Goal: Book appointment/travel/reservation

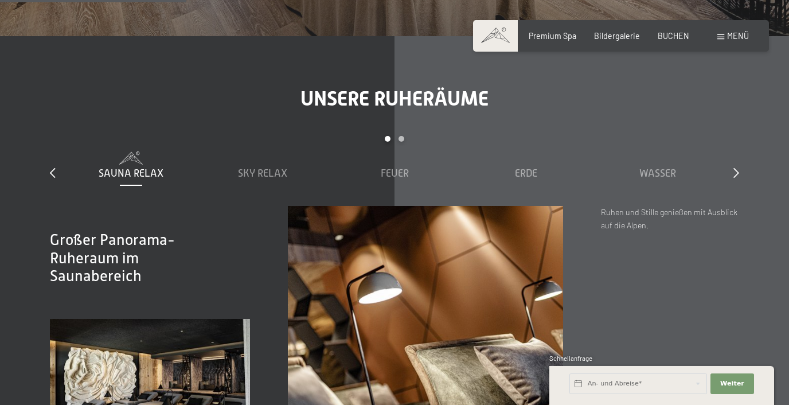
scroll to position [1465, 0]
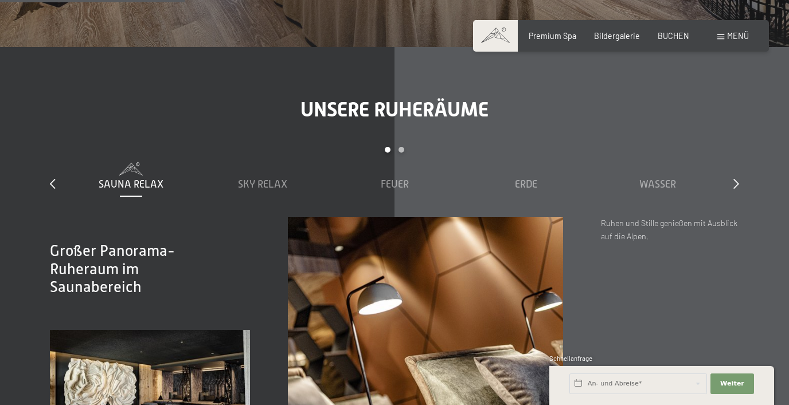
click at [726, 36] on div "Menü" at bounding box center [734, 35] width 32 height 11
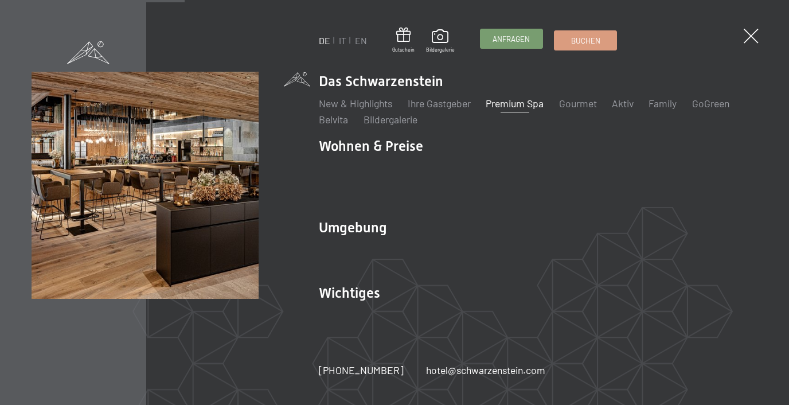
click at [507, 38] on span "Anfragen" at bounding box center [511, 39] width 37 height 10
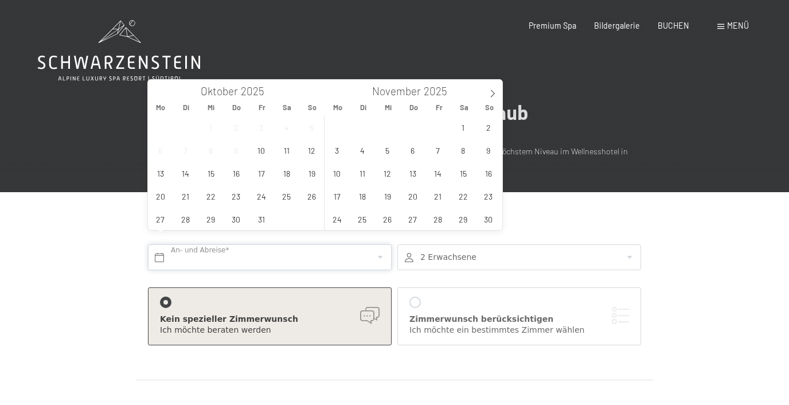
click at [314, 244] on input "text" at bounding box center [270, 257] width 244 height 26
click at [163, 176] on span "13" at bounding box center [160, 173] width 22 height 22
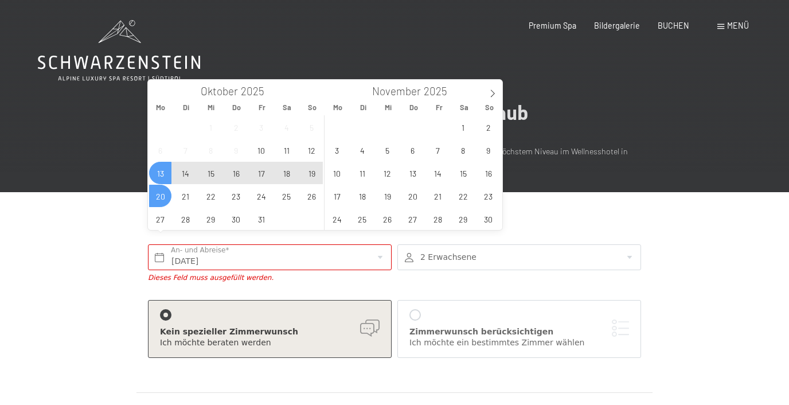
click at [169, 194] on span "20" at bounding box center [160, 196] width 22 height 22
type input "Mo. 13.10.2025 - Mo. 20.10.2025"
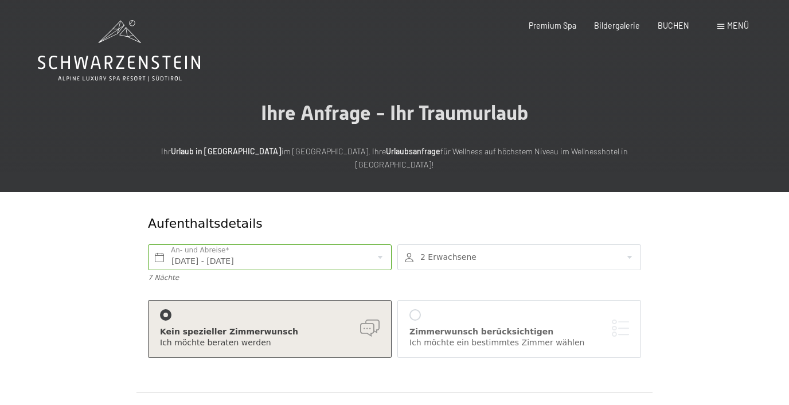
click at [440, 247] on div at bounding box center [519, 257] width 244 height 26
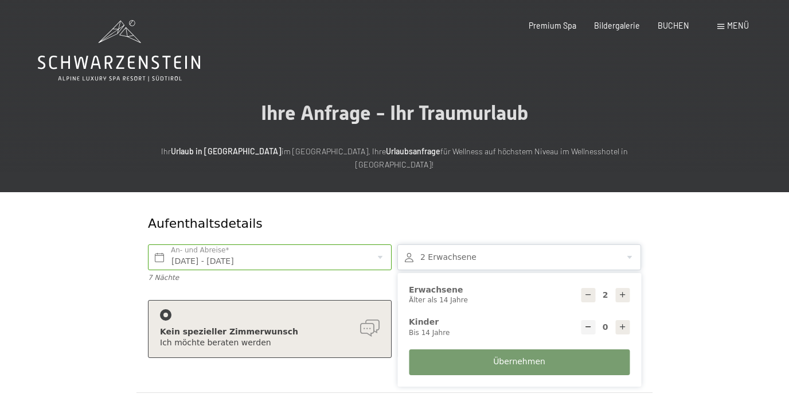
click at [587, 291] on icon at bounding box center [588, 295] width 8 height 8
type input "1"
click at [548, 354] on button "Übernehmen" at bounding box center [519, 362] width 221 height 26
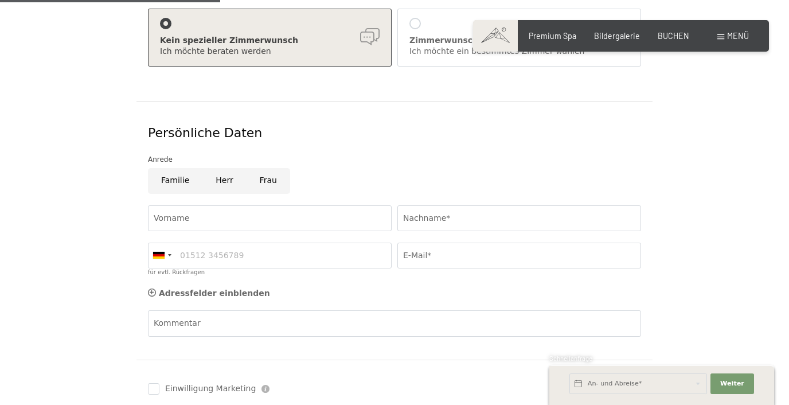
scroll to position [293, 0]
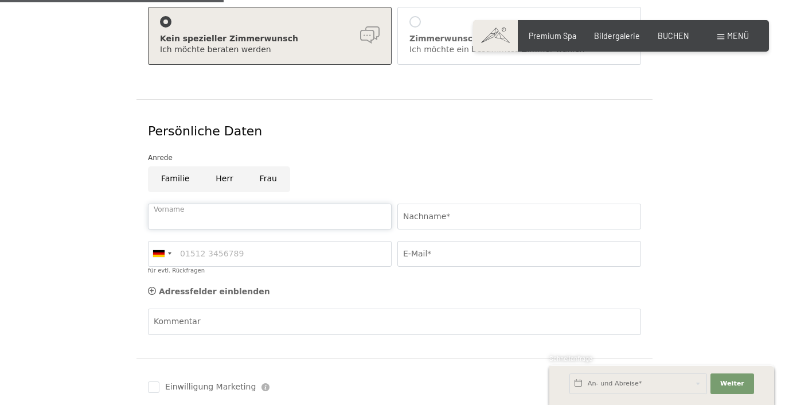
click at [305, 204] on input "Vorname" at bounding box center [270, 217] width 244 height 26
type input "Carina"
type input "Liepold"
type input "01636304519"
type input "3003carinal@gmail.com"
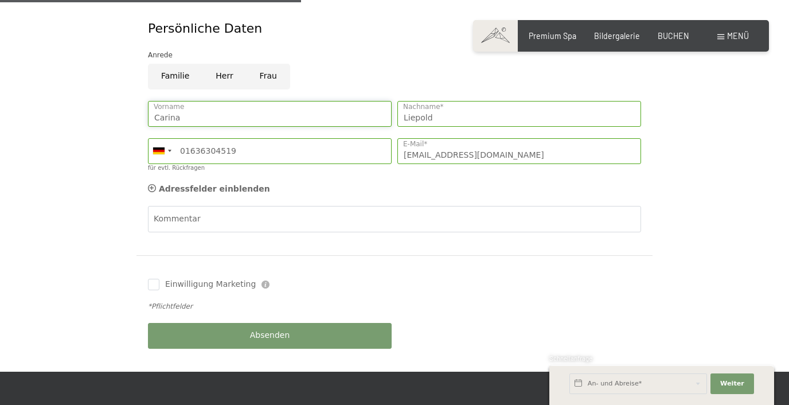
scroll to position [397, 0]
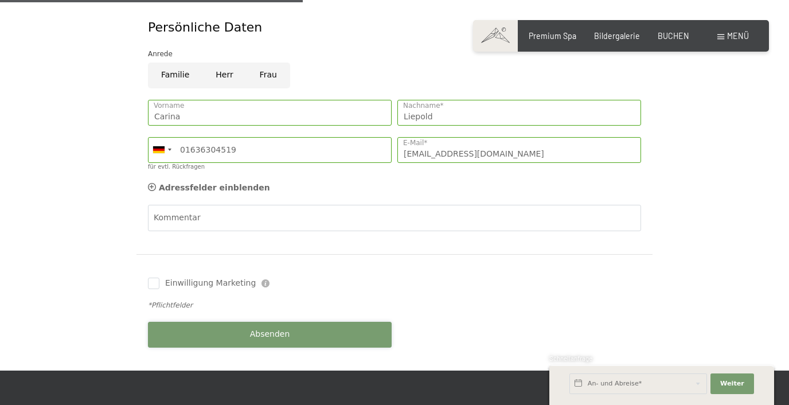
click at [278, 329] on span "Absenden" at bounding box center [270, 334] width 40 height 11
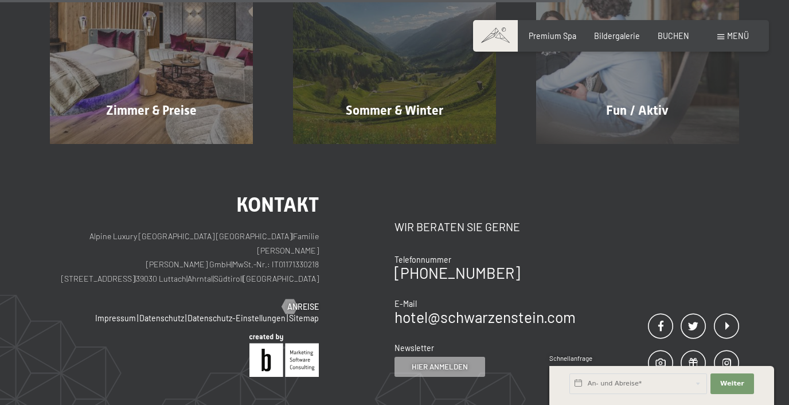
scroll to position [571, 0]
